Goal: Task Accomplishment & Management: Use online tool/utility

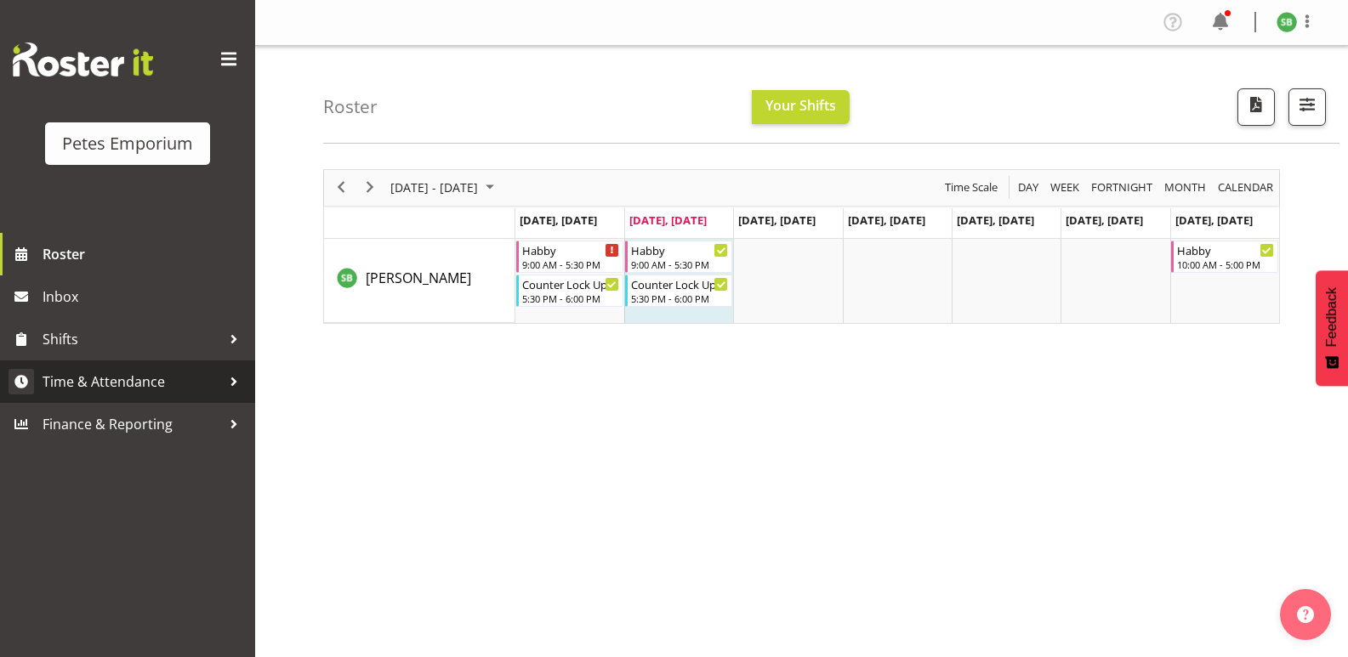
click at [115, 378] on span "Time & Attendance" at bounding box center [132, 382] width 179 height 26
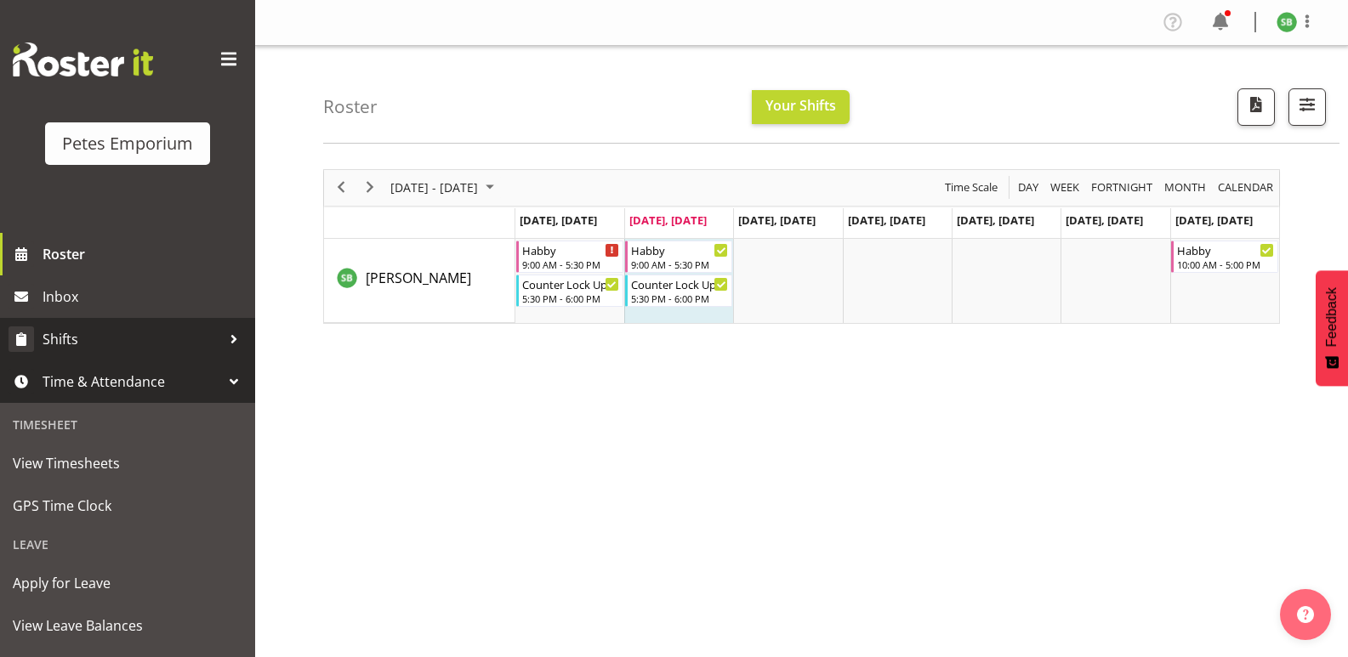
click at [48, 350] on span "Shifts" at bounding box center [132, 340] width 179 height 26
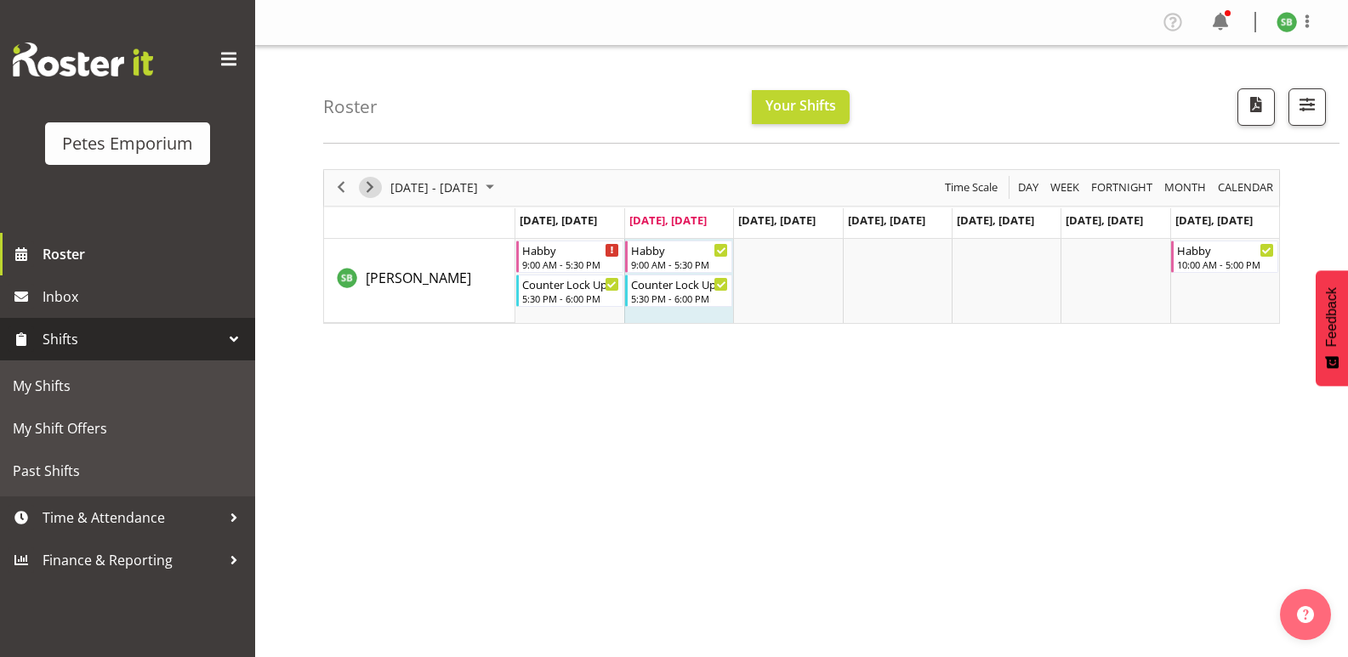
click at [372, 183] on span "Next" at bounding box center [370, 187] width 20 height 21
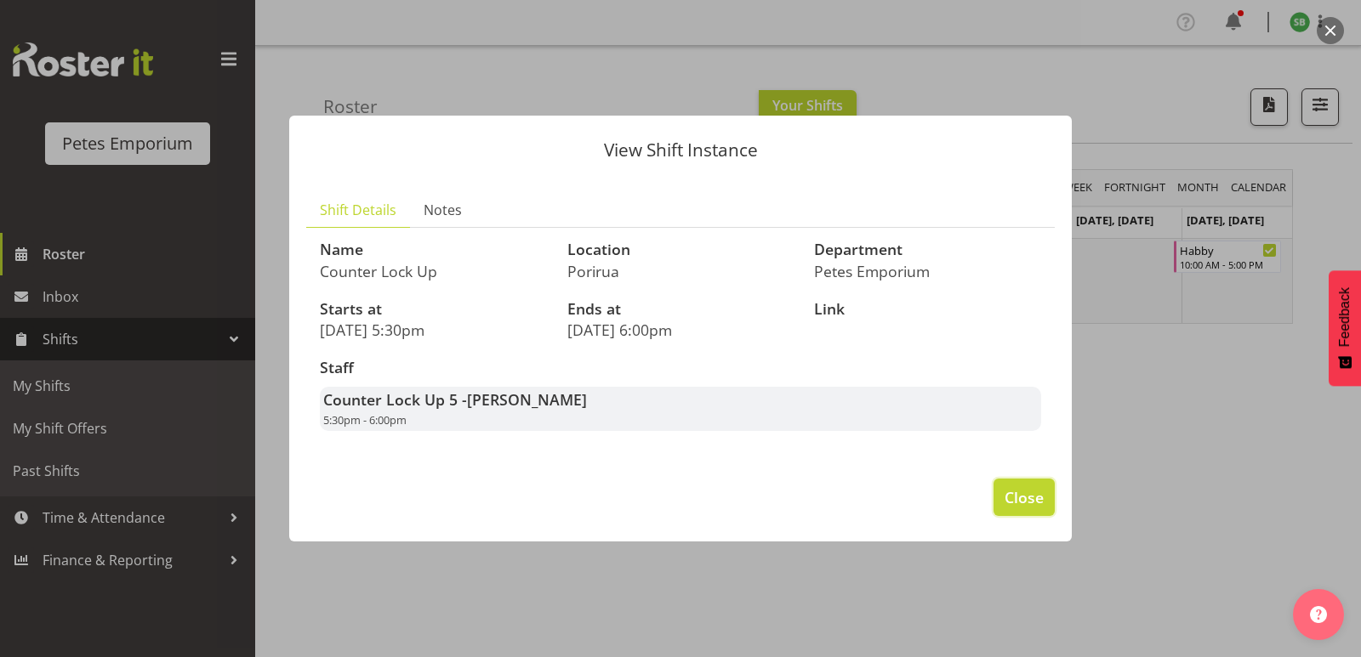
click at [1022, 496] on span "Close" at bounding box center [1023, 497] width 39 height 22
click at [1025, 497] on span "Close" at bounding box center [1023, 497] width 39 height 22
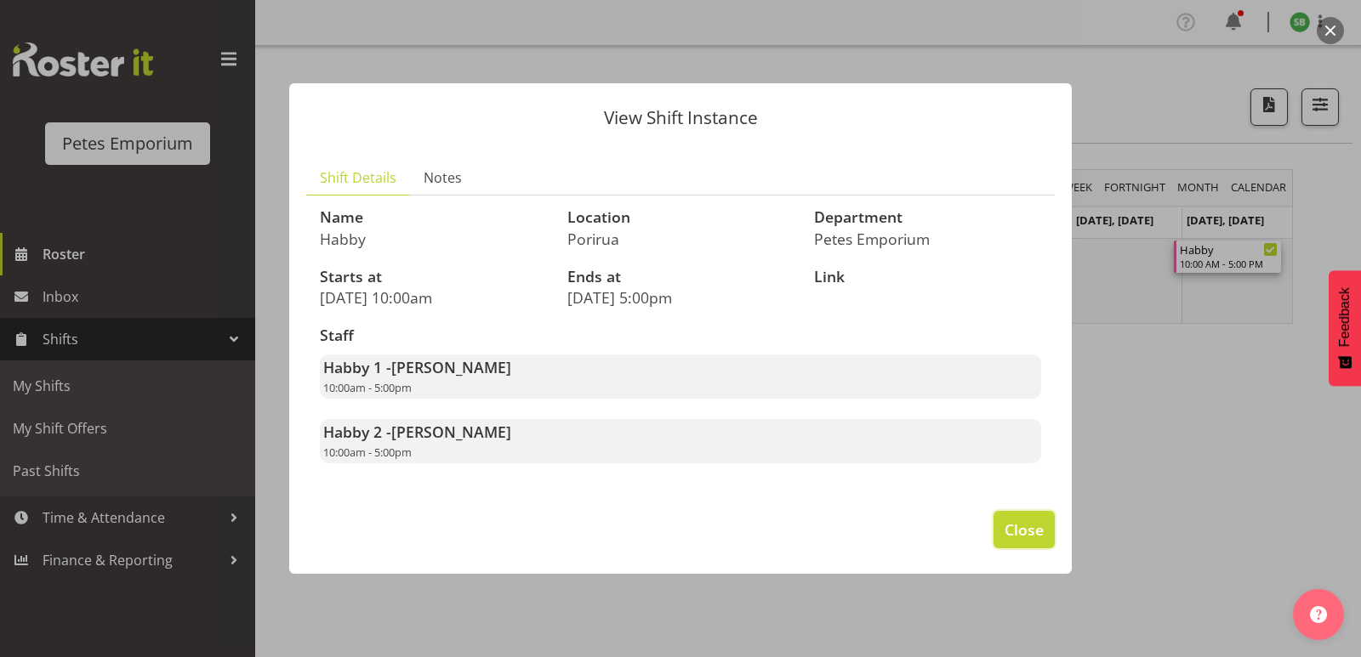
click at [1018, 535] on span "Close" at bounding box center [1023, 530] width 39 height 22
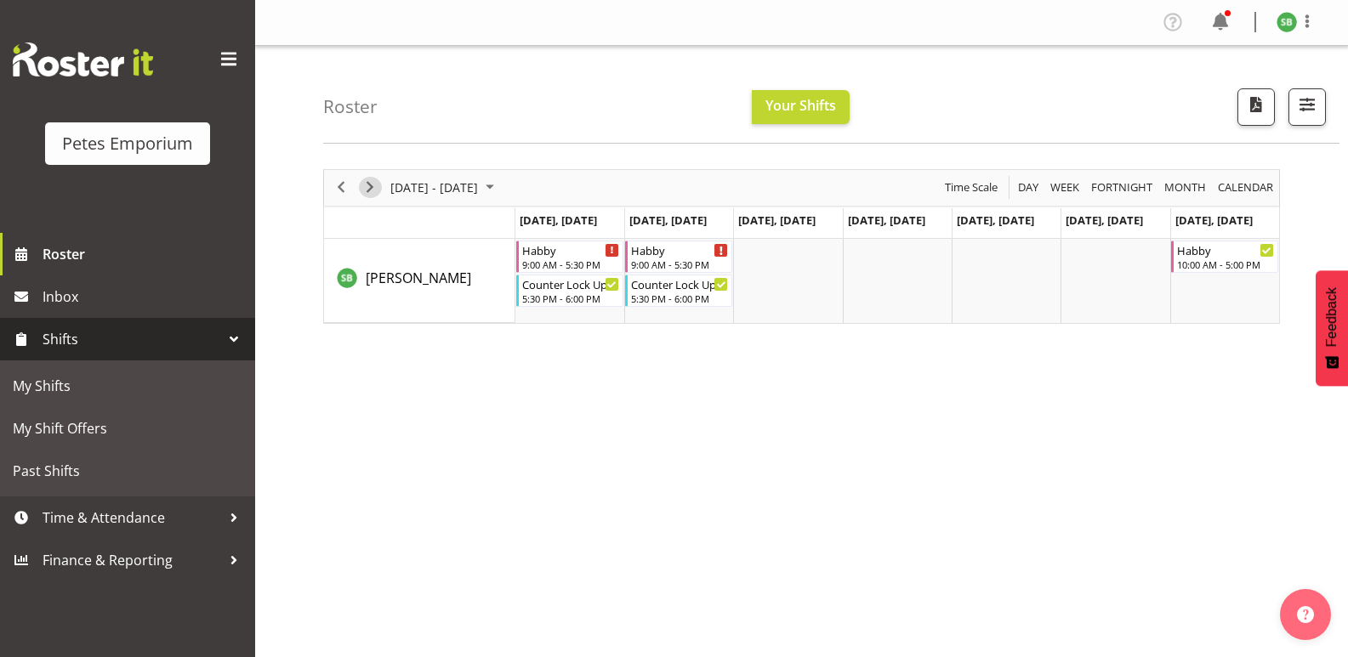
click at [368, 185] on span "Next" at bounding box center [370, 187] width 20 height 21
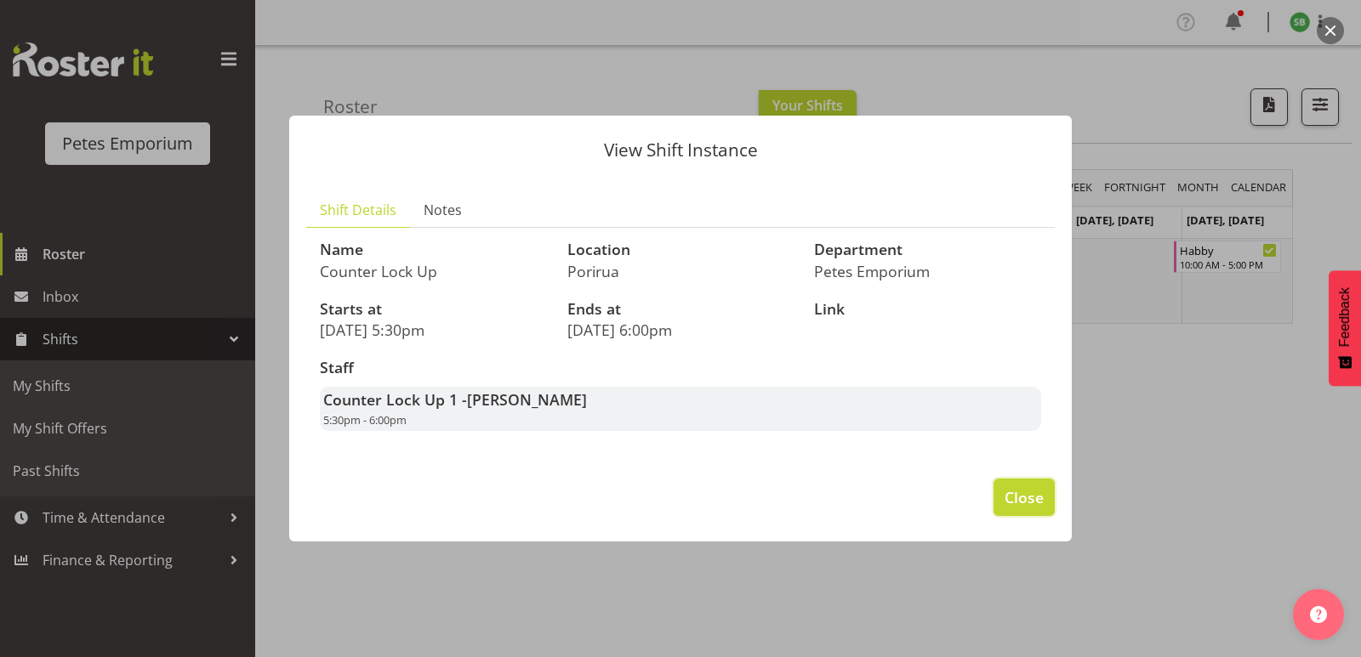
click at [1023, 497] on span "Close" at bounding box center [1023, 497] width 39 height 22
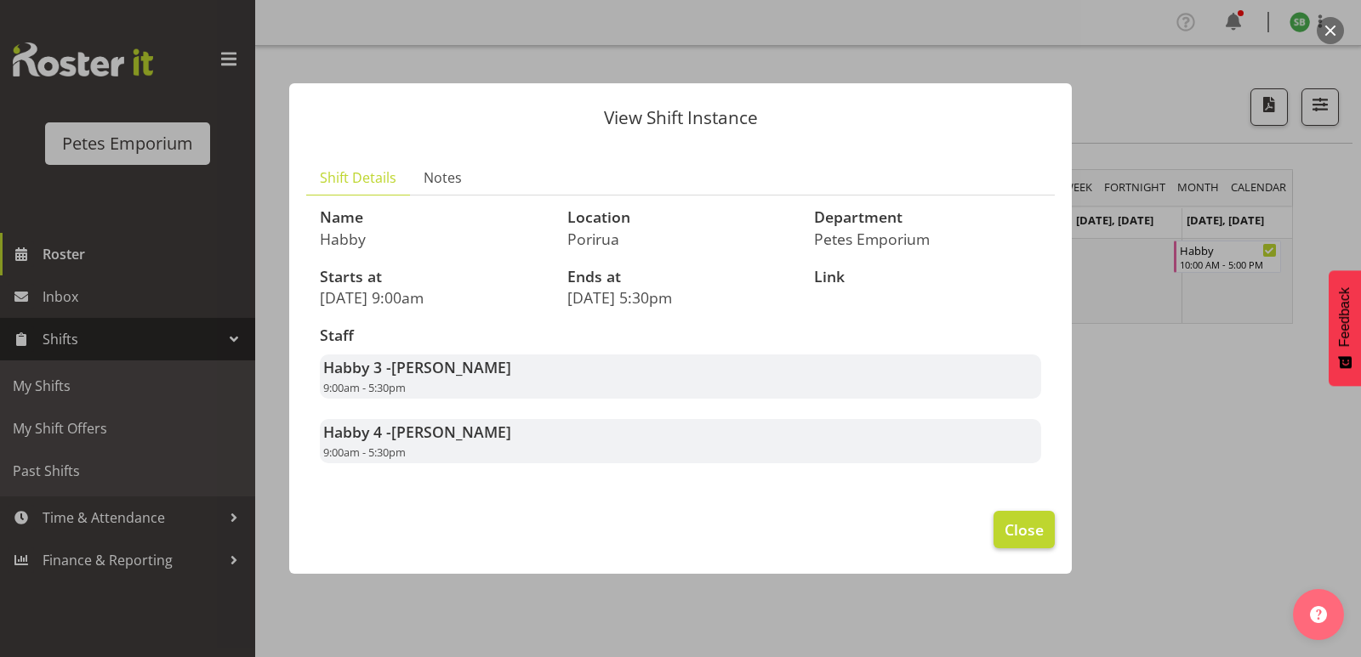
click at [1024, 527] on span "Close" at bounding box center [1023, 530] width 39 height 22
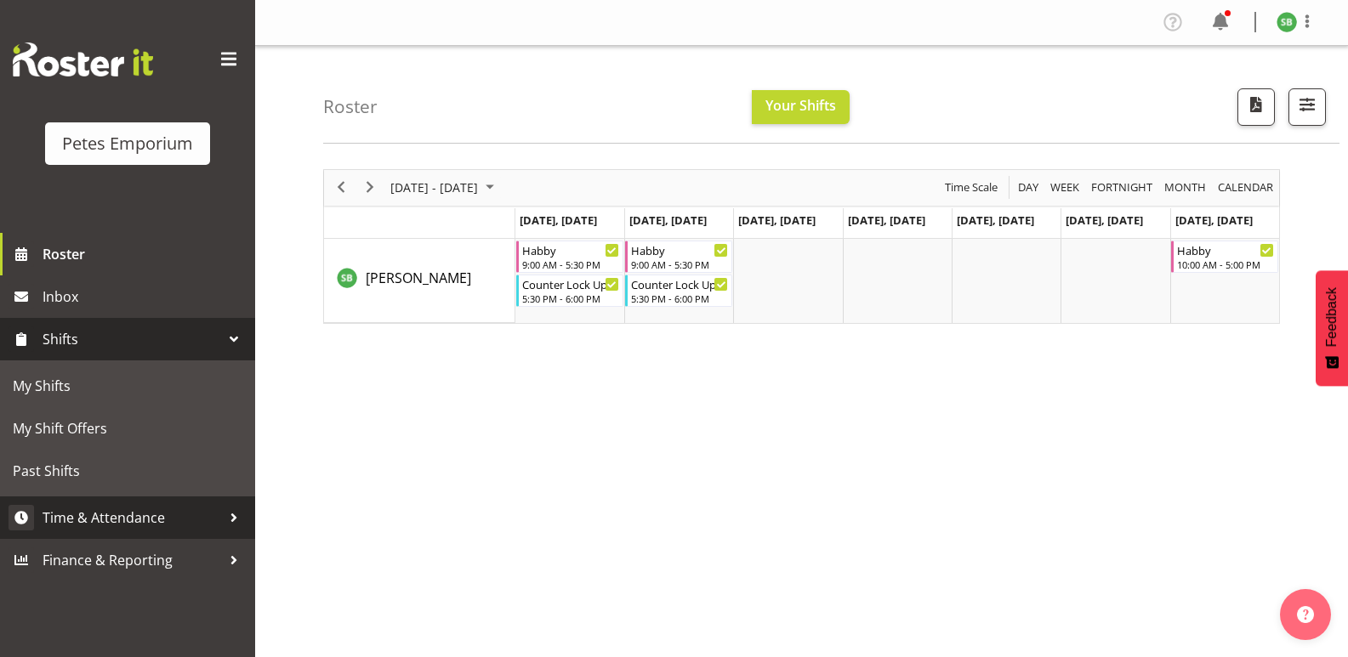
click at [127, 498] on link "Time & Attendance" at bounding box center [127, 518] width 255 height 43
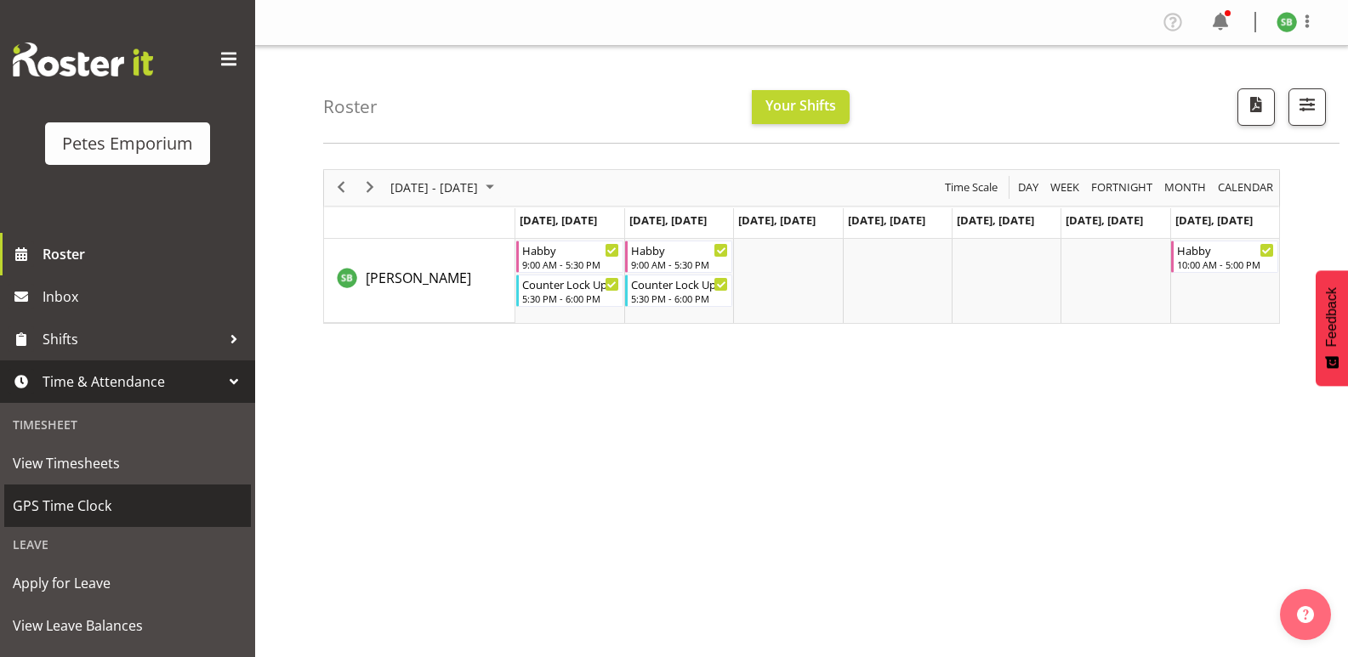
click at [57, 511] on span "GPS Time Clock" at bounding box center [128, 506] width 230 height 26
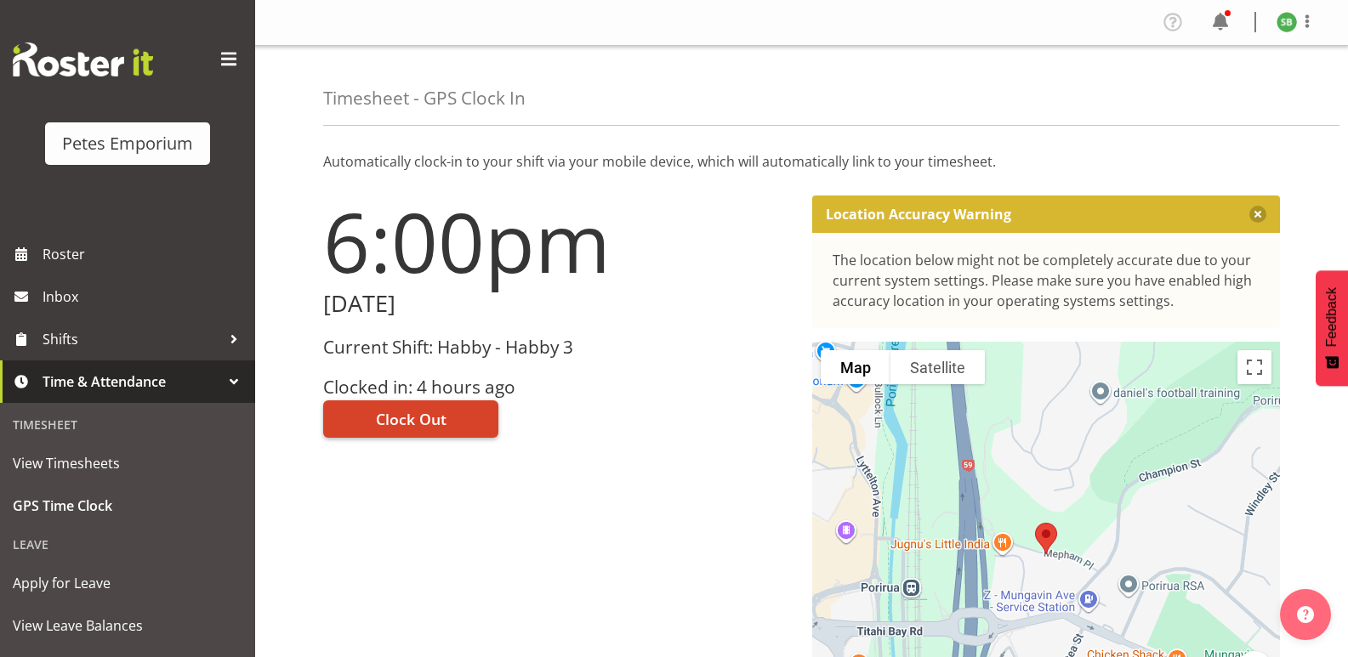
click at [429, 413] on span "Clock Out" at bounding box center [411, 419] width 71 height 22
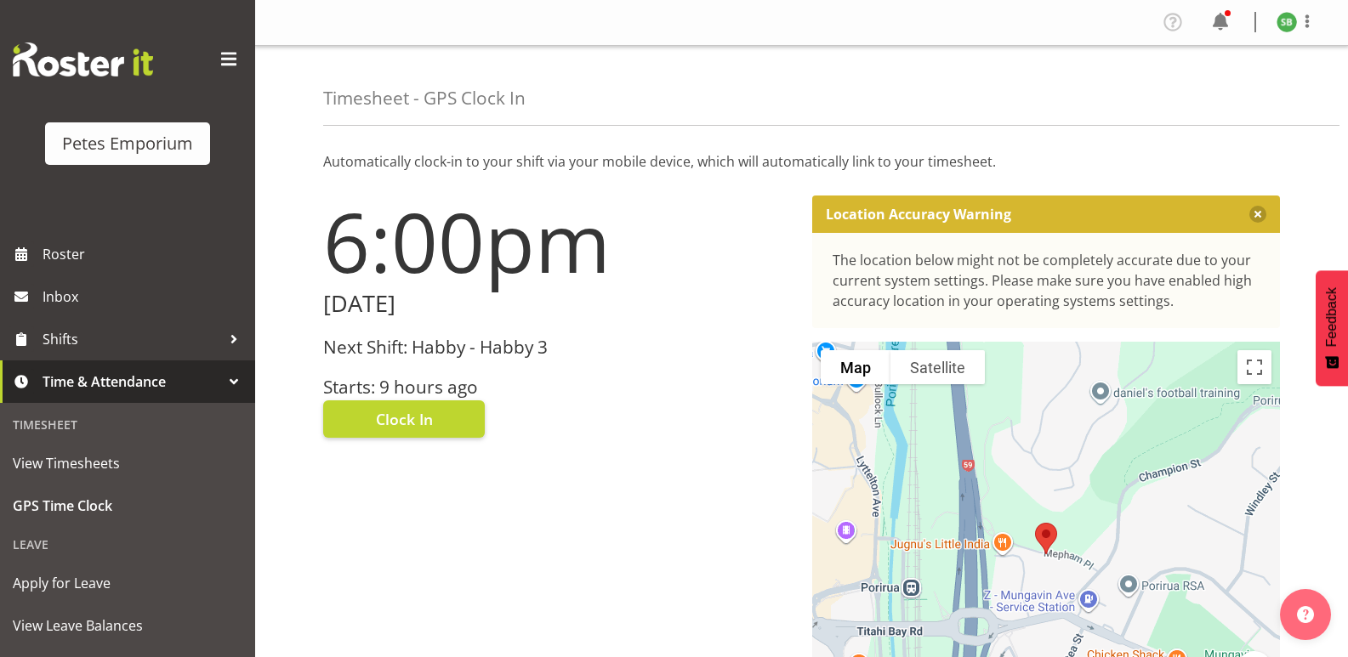
click at [1329, 39] on div "Profile Log Out" at bounding box center [801, 23] width 1093 height 46
click at [1311, 12] on span at bounding box center [1307, 21] width 20 height 20
click at [1211, 97] on link "Log Out" at bounding box center [1235, 89] width 163 height 31
